Goal: Navigation & Orientation: Find specific page/section

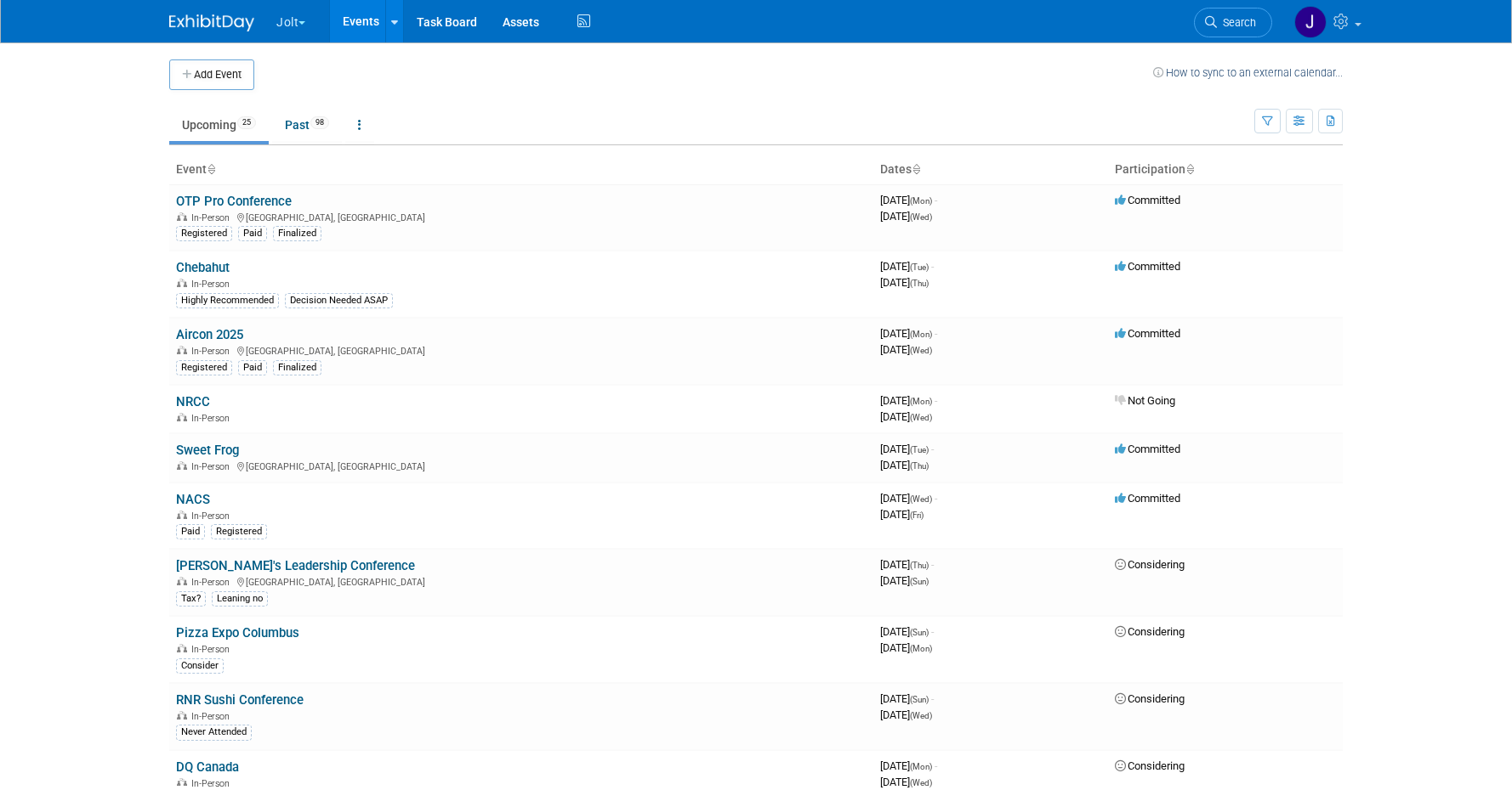
click at [445, 113] on ul "Upcoming 25 Past 98 All Events 123 Past and Upcoming Grouped Annually Events gr…" at bounding box center [712, 126] width 1085 height 38
click at [365, 17] on link "Events" at bounding box center [361, 21] width 62 height 42
click at [396, 17] on icon at bounding box center [394, 23] width 6 height 11
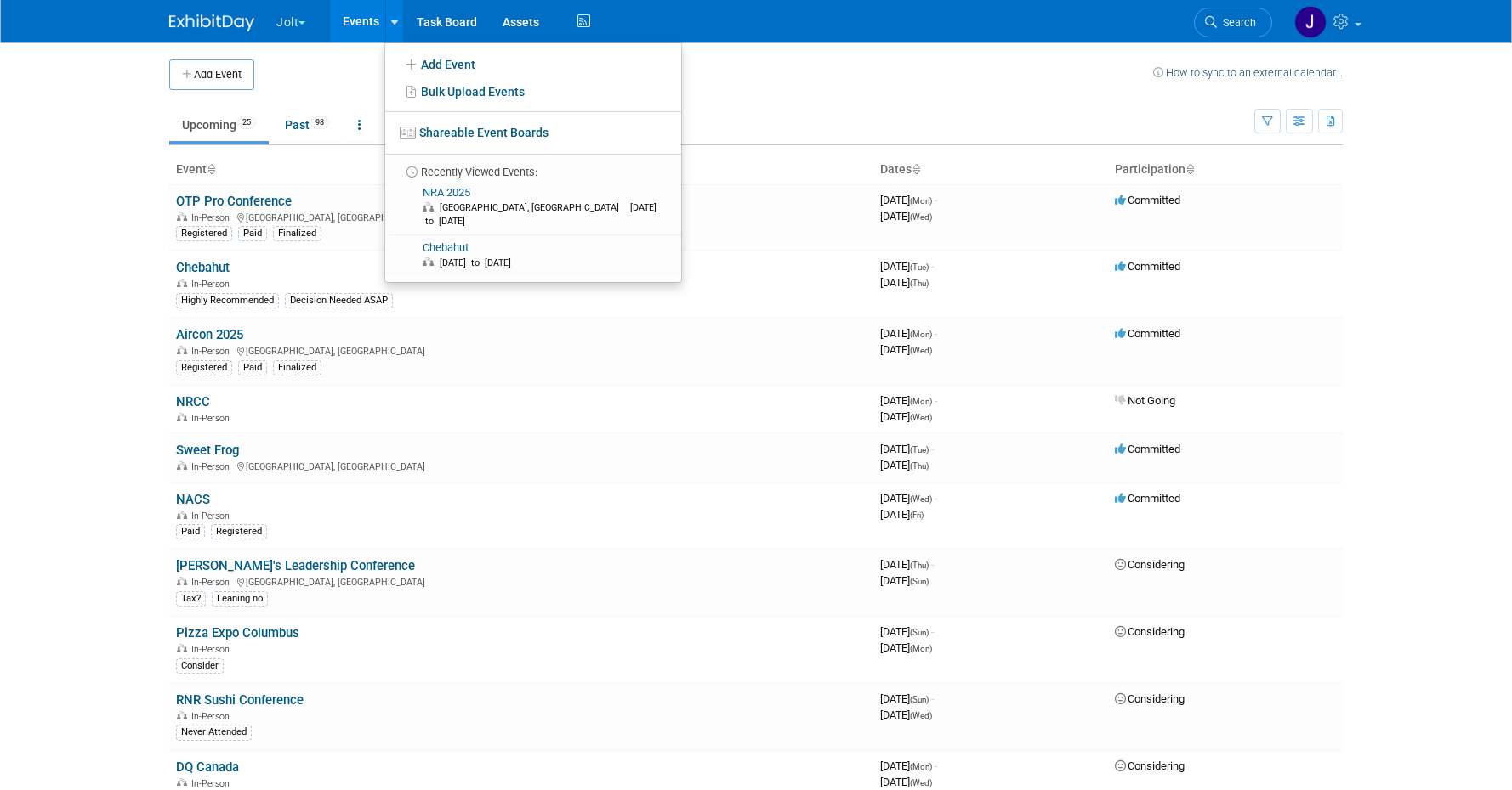
click at [824, 96] on td "Upcoming 25 Past 98 All Events 123 Past and Upcoming Grouped Annually Events gr…" at bounding box center [712, 117] width 1085 height 55
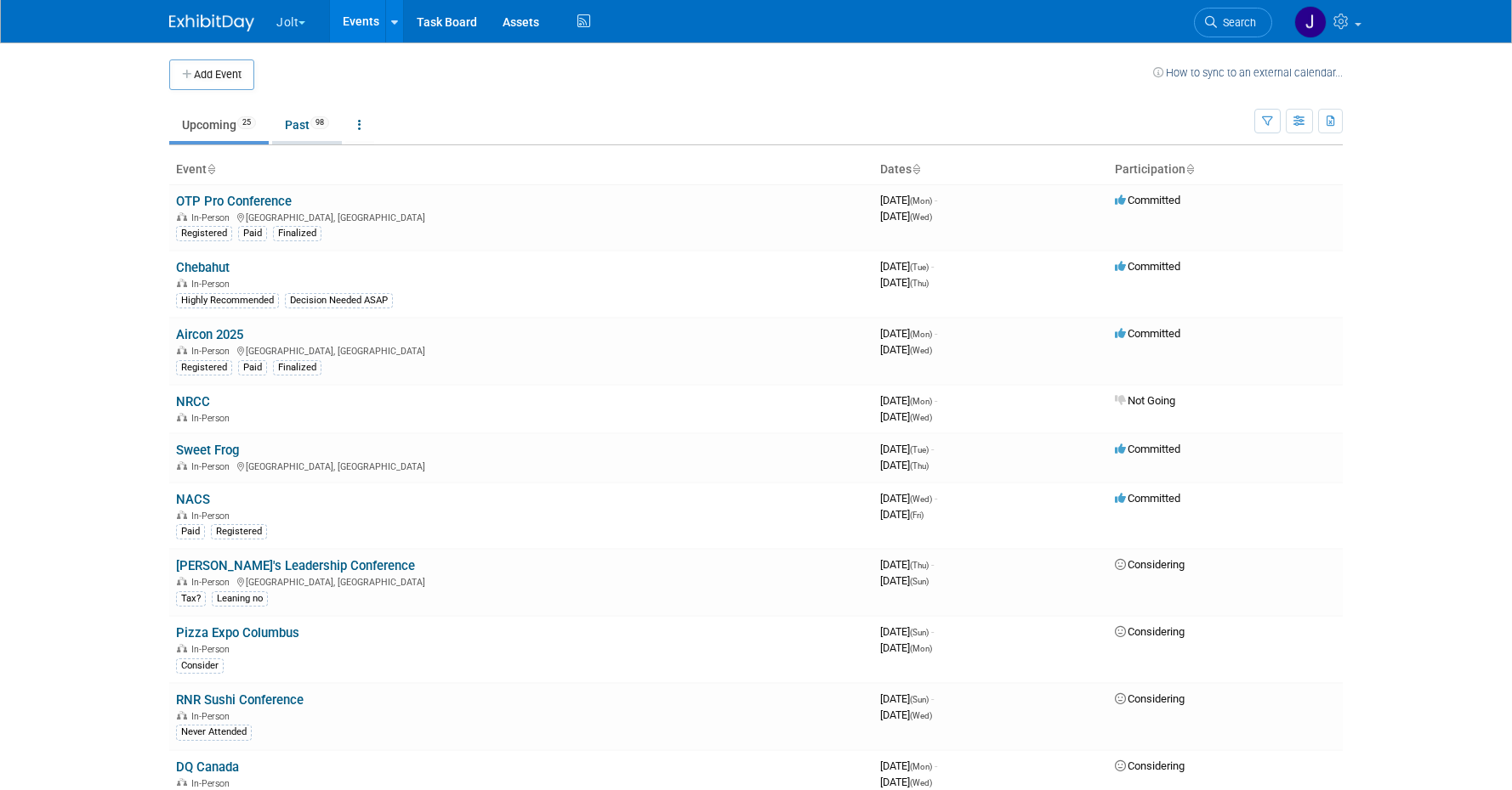
click at [303, 121] on link "Past 98" at bounding box center [307, 124] width 70 height 32
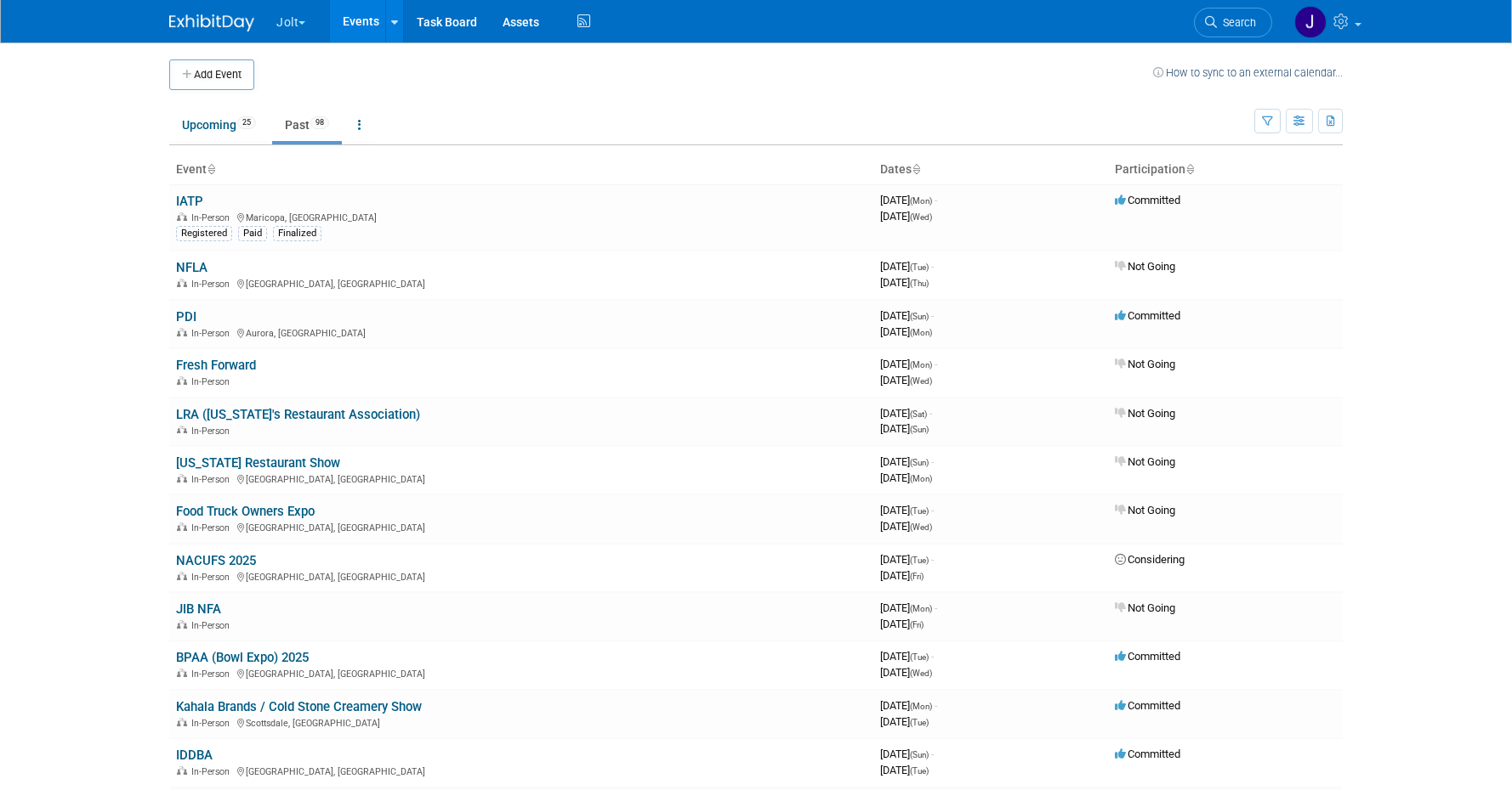
click at [305, 17] on button "Jolt" at bounding box center [300, 18] width 52 height 38
click at [330, 98] on link "SmartSense by Digi Events" at bounding box center [361, 102] width 171 height 24
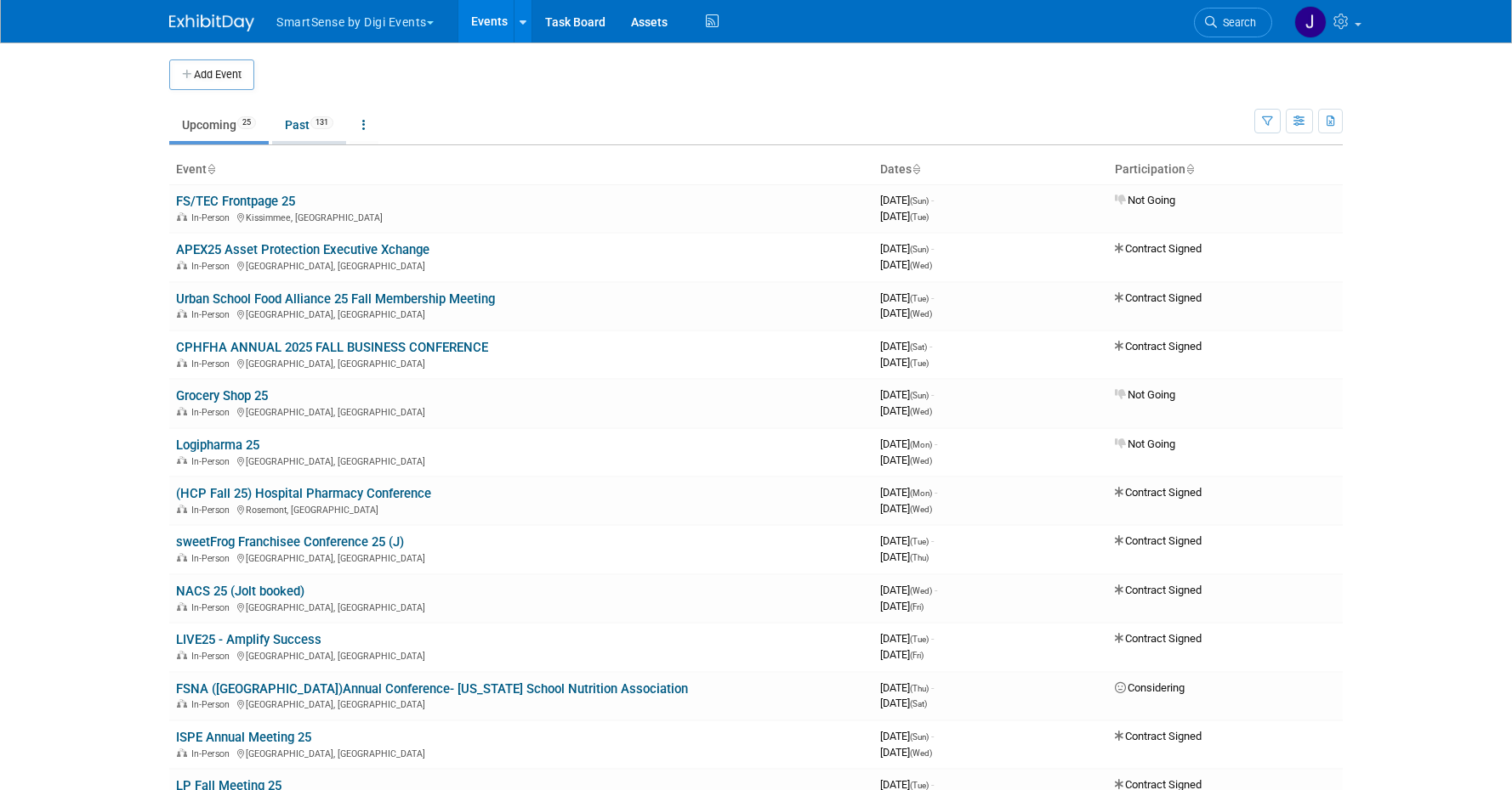
click at [296, 128] on link "Past 131" at bounding box center [309, 124] width 74 height 32
